Goal: Task Accomplishment & Management: Manage account settings

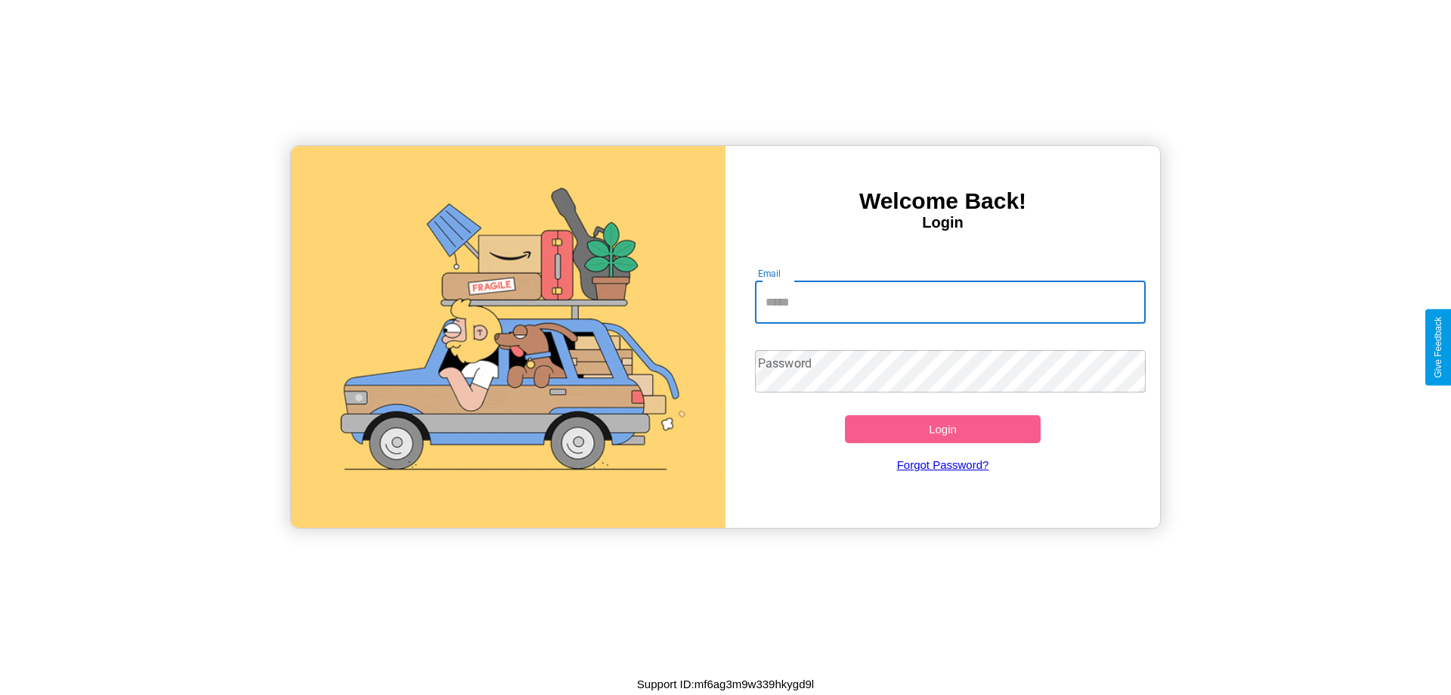
click at [950, 302] on input "Email" at bounding box center [951, 302] width 392 height 42
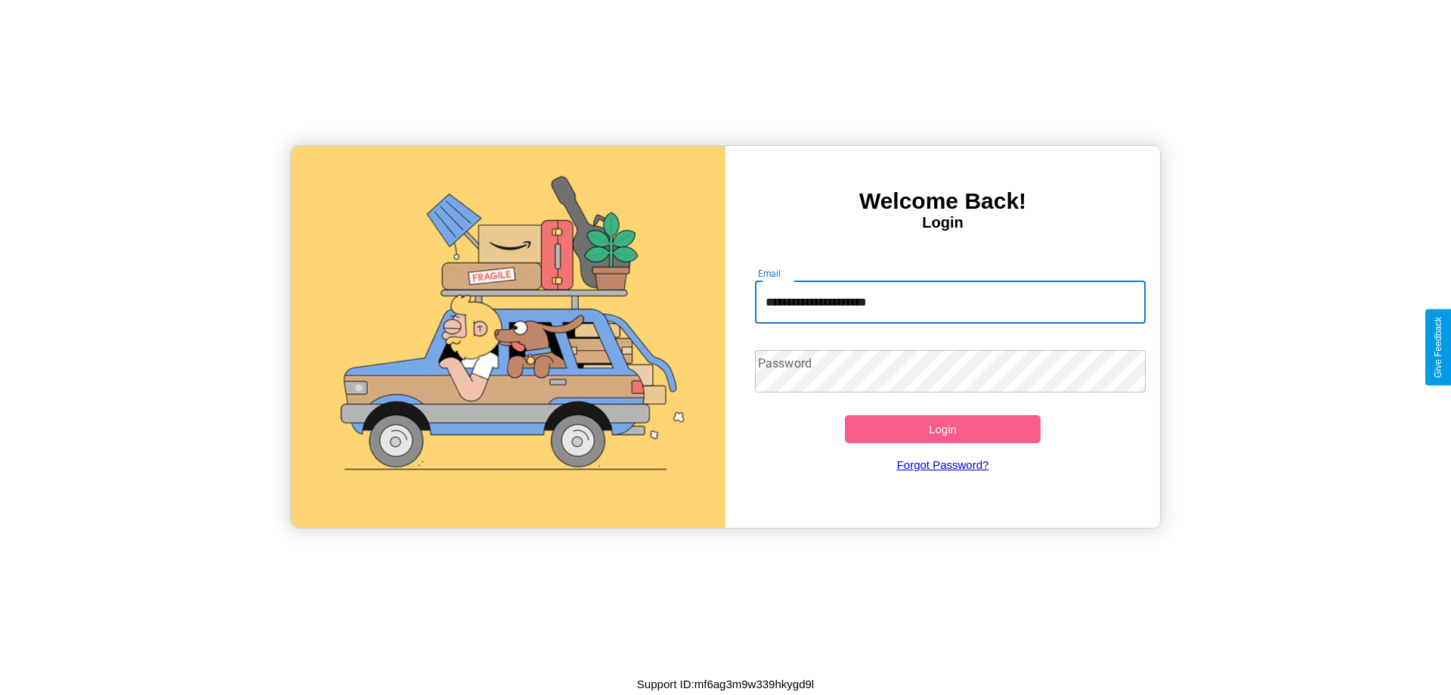
type input "**********"
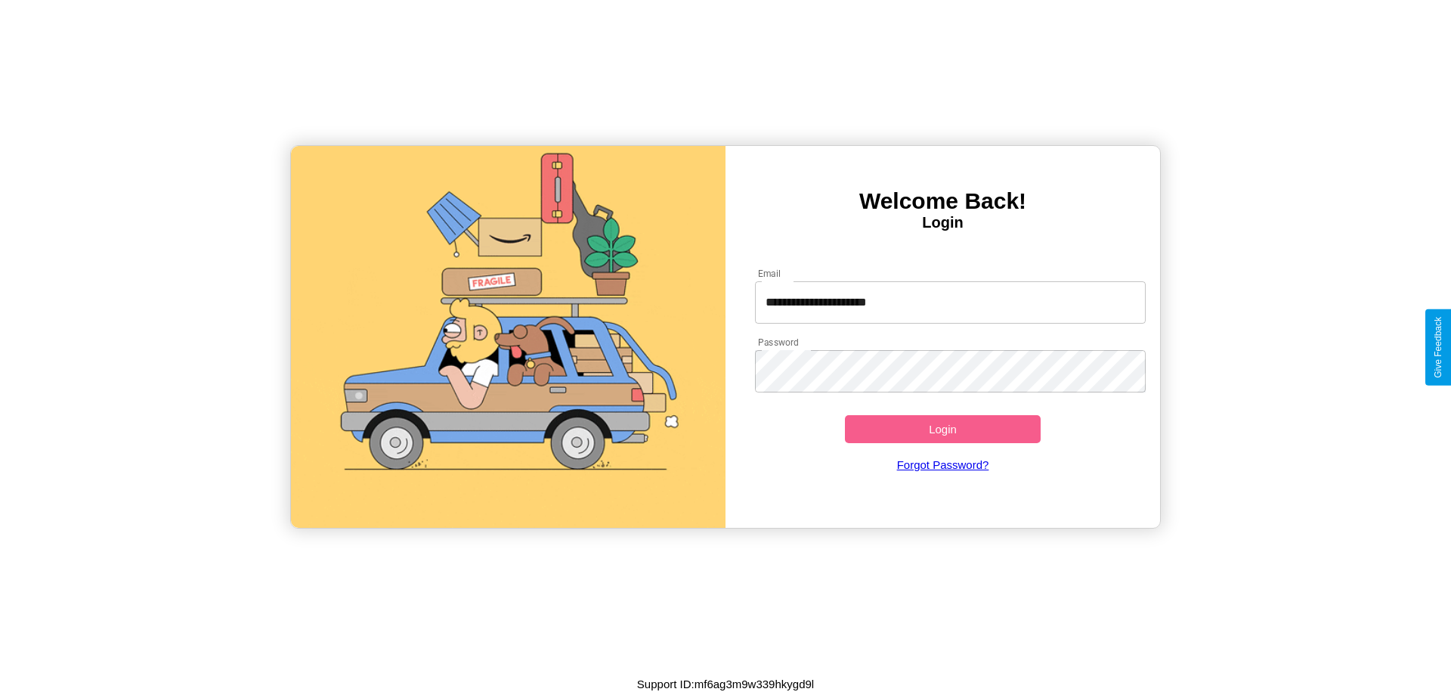
click at [943, 429] on button "Login" at bounding box center [943, 429] width 196 height 28
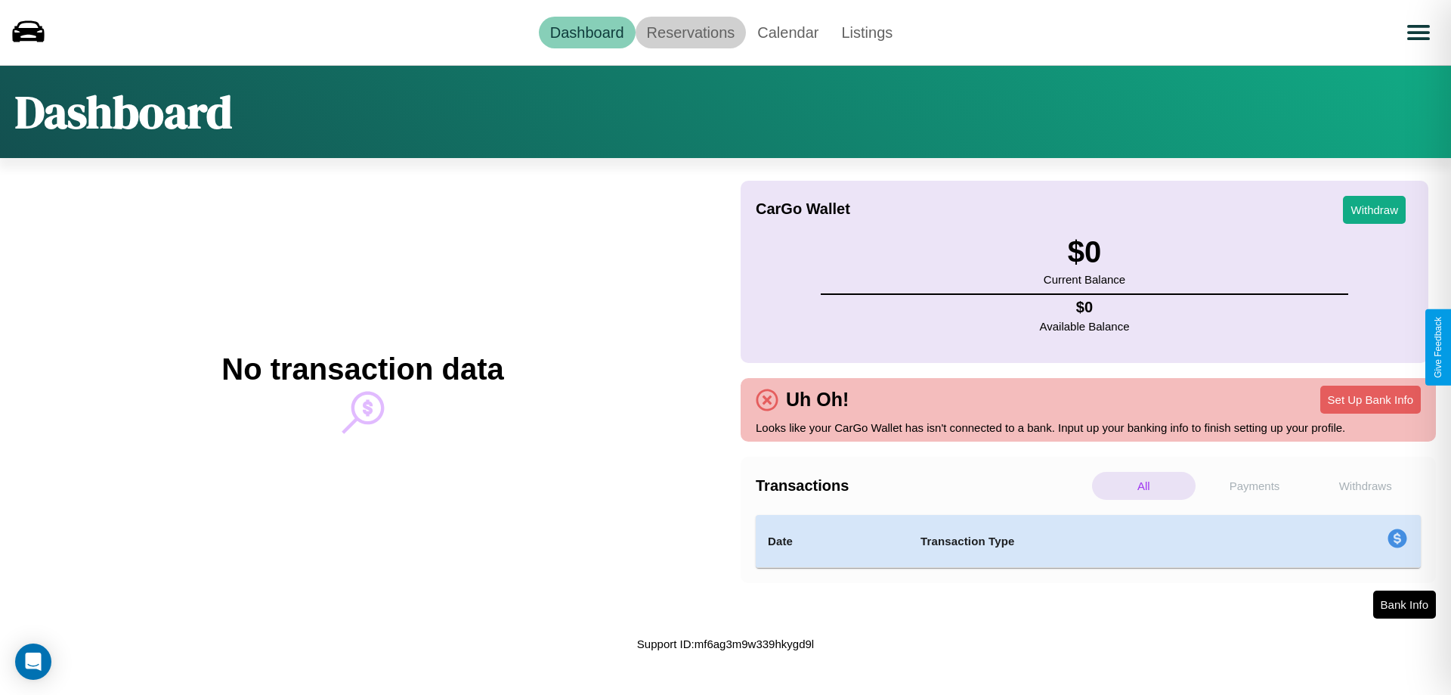
click at [690, 32] on link "Reservations" at bounding box center [691, 33] width 111 height 32
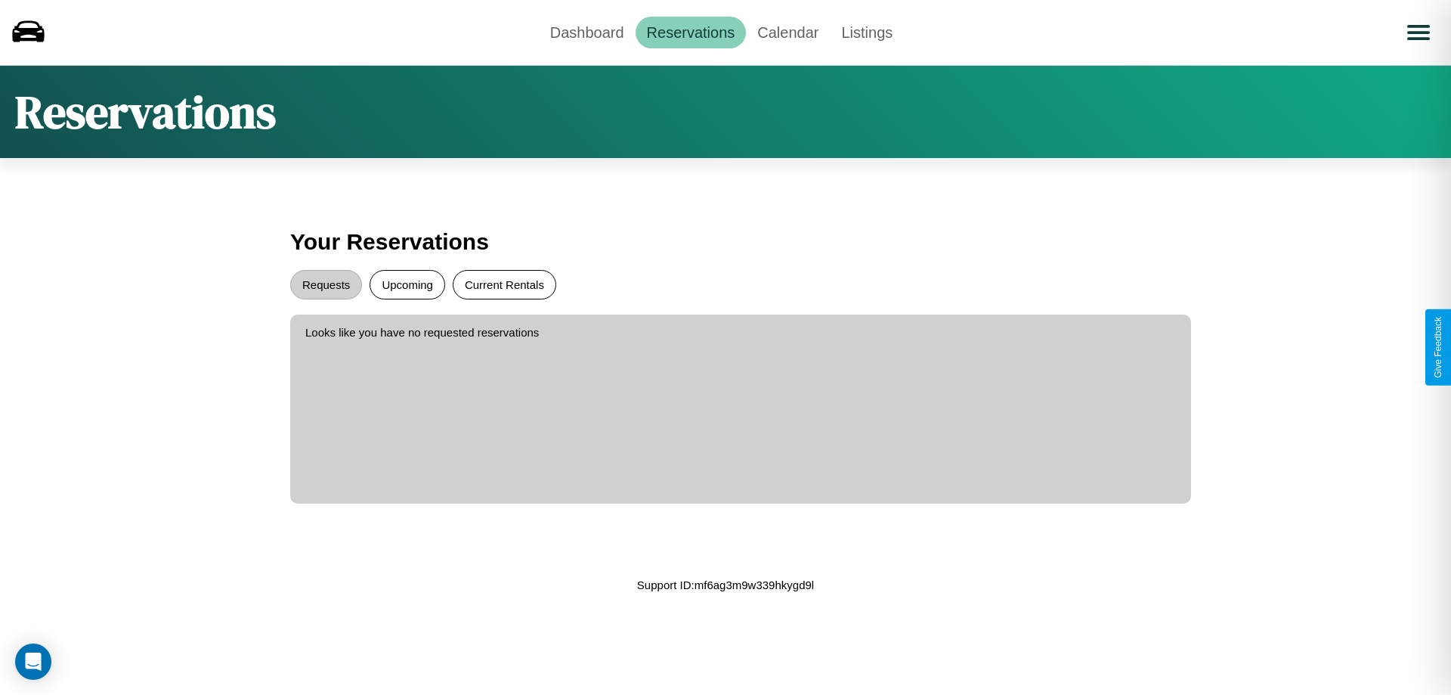
click at [504, 284] on button "Current Rentals" at bounding box center [505, 284] width 104 height 29
click at [407, 284] on button "Upcoming" at bounding box center [408, 284] width 76 height 29
click at [326, 284] on button "Requests" at bounding box center [326, 284] width 72 height 29
